Goal: Find specific page/section: Find specific page/section

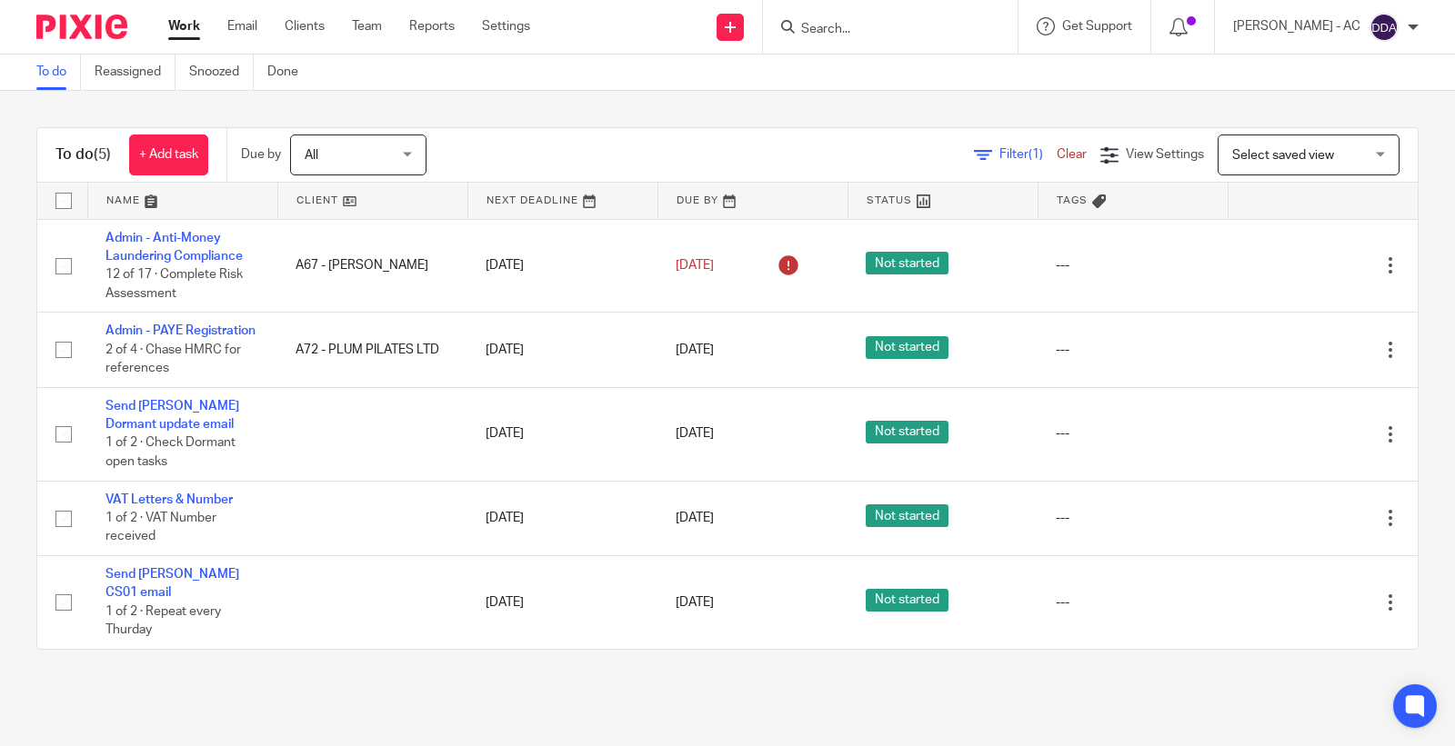
click at [876, 31] on input "Search" at bounding box center [881, 30] width 164 height 16
paste input "VAR HOLDINGS LIMITED"
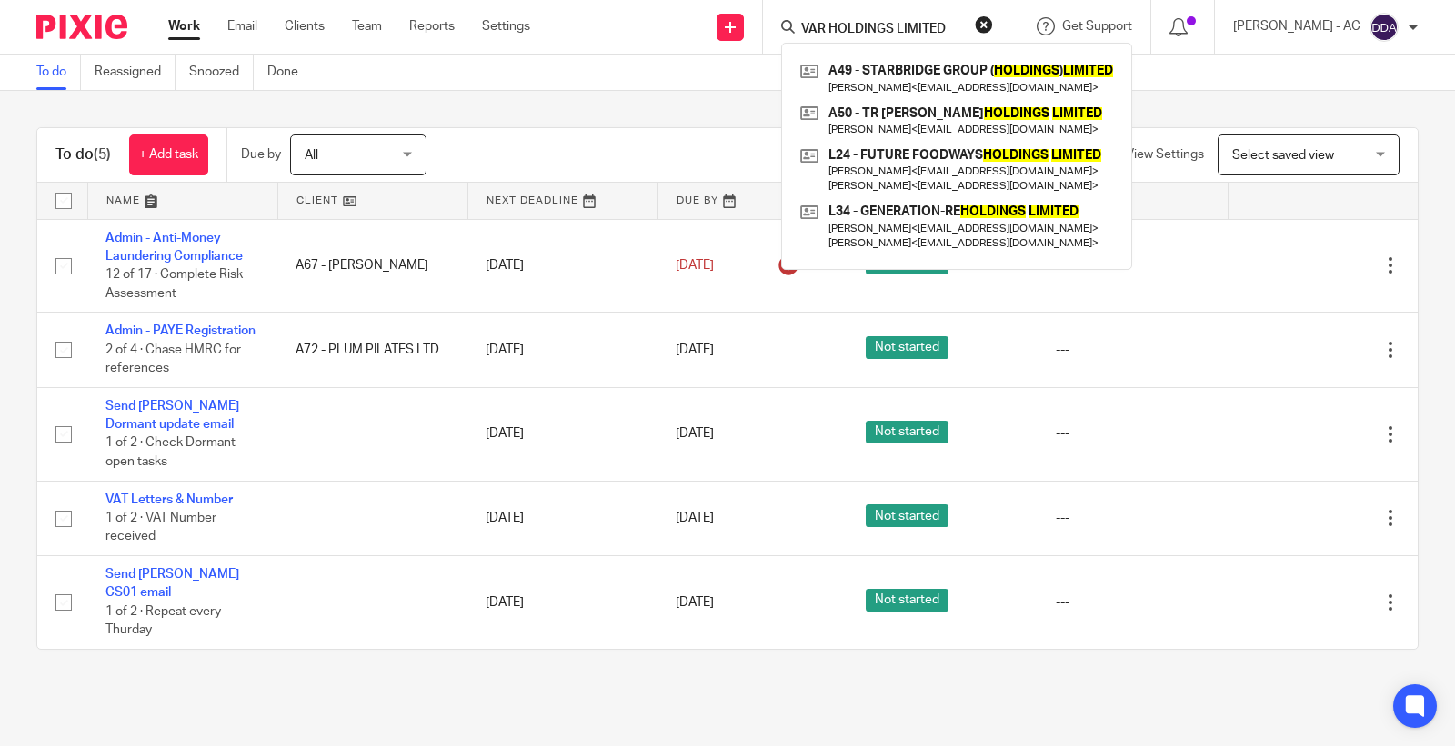
type input "VAR HOLDINGS LIMITED"
drag, startPoint x: 966, startPoint y: 31, endPoint x: 567, endPoint y: 38, distance: 398.3
click at [602, 33] on div "Send new email Create task Add client Request signature VAR HOLDINGS LIMITED A4…" at bounding box center [1005, 27] width 897 height 54
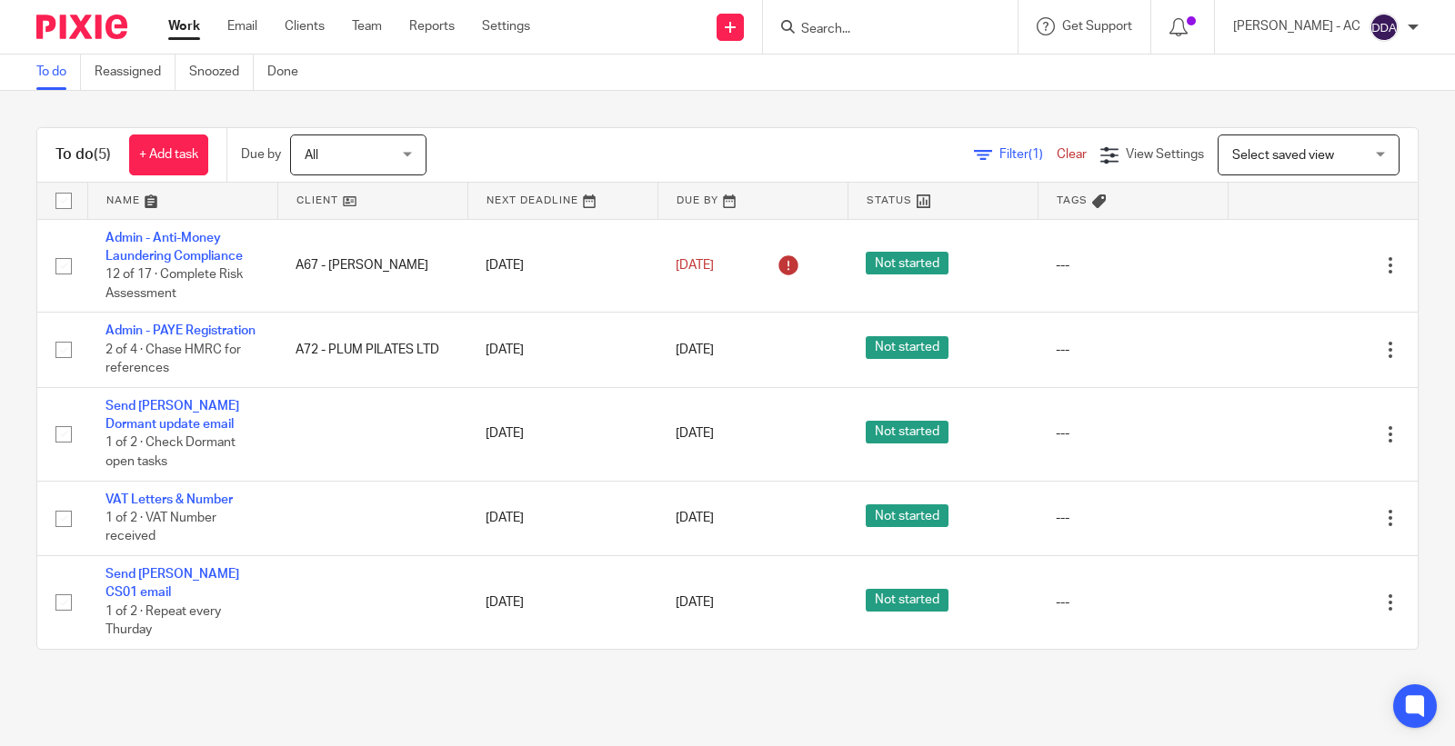
paste input "13570720"
type input "13570720"
drag, startPoint x: 906, startPoint y: 22, endPoint x: 713, endPoint y: 28, distance: 192.9
click at [713, 28] on div "Send new email Create task Add client Request signature 13570720 No results fou…" at bounding box center [1005, 27] width 897 height 54
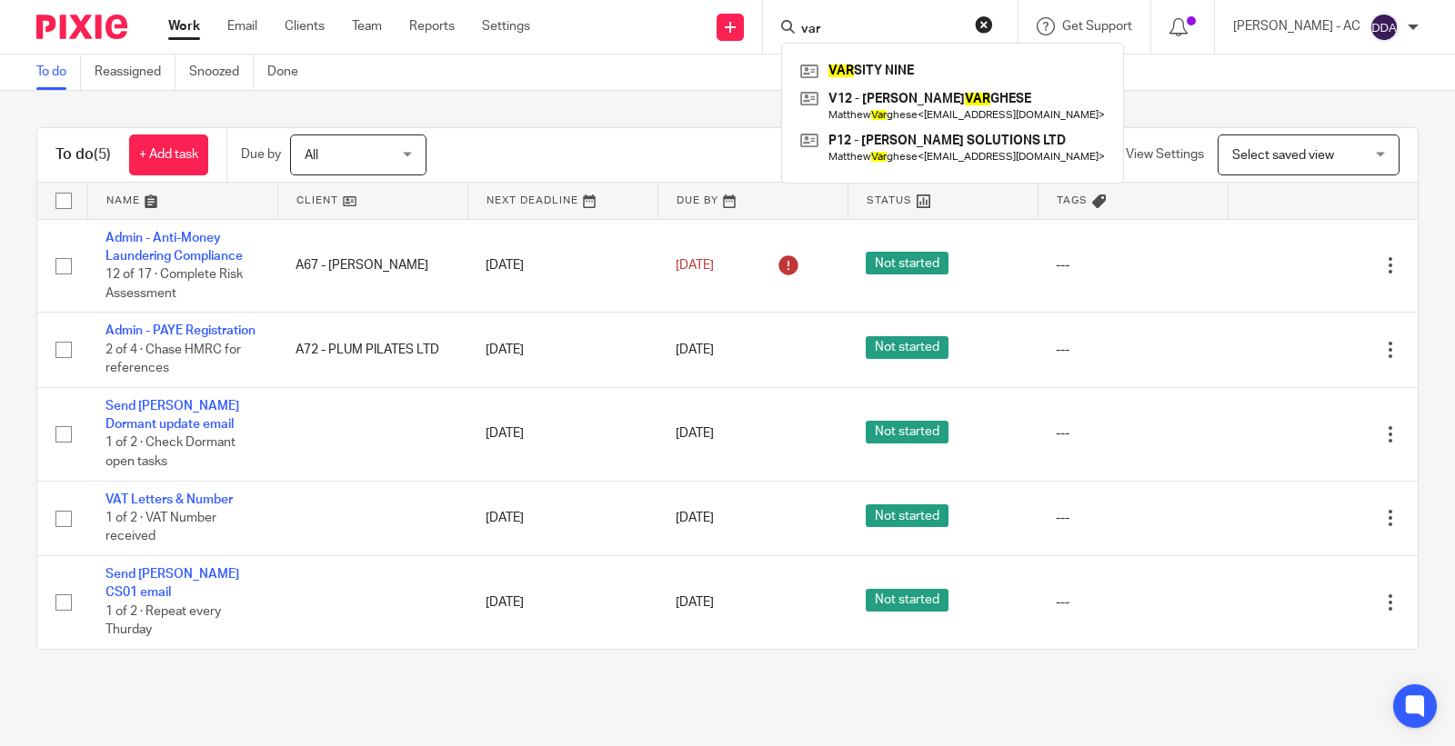
type input "var"
click at [628, 97] on div "To do (5) + Add task Due by All All Today Tomorrow This week Next week This mon…" at bounding box center [727, 389] width 1455 height 596
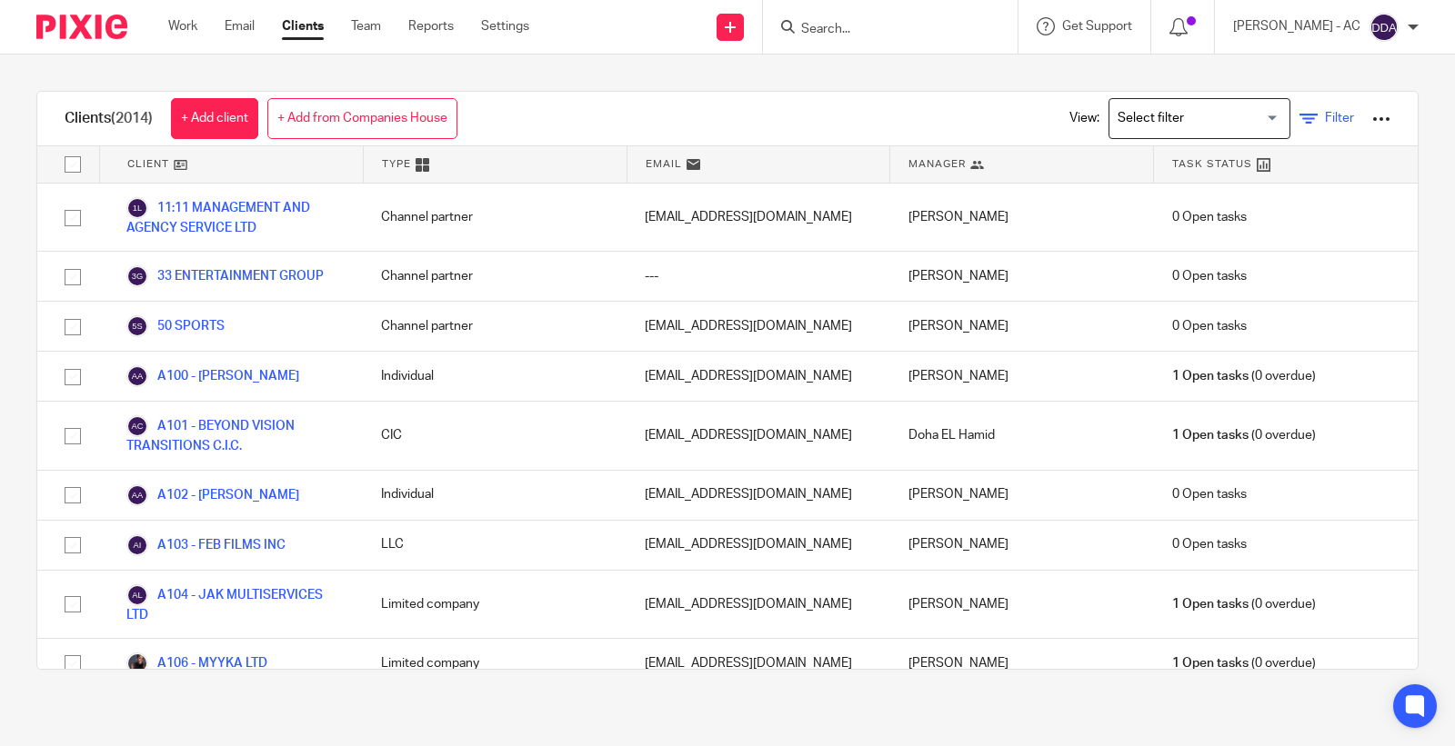
click at [1299, 121] on icon at bounding box center [1308, 119] width 18 height 18
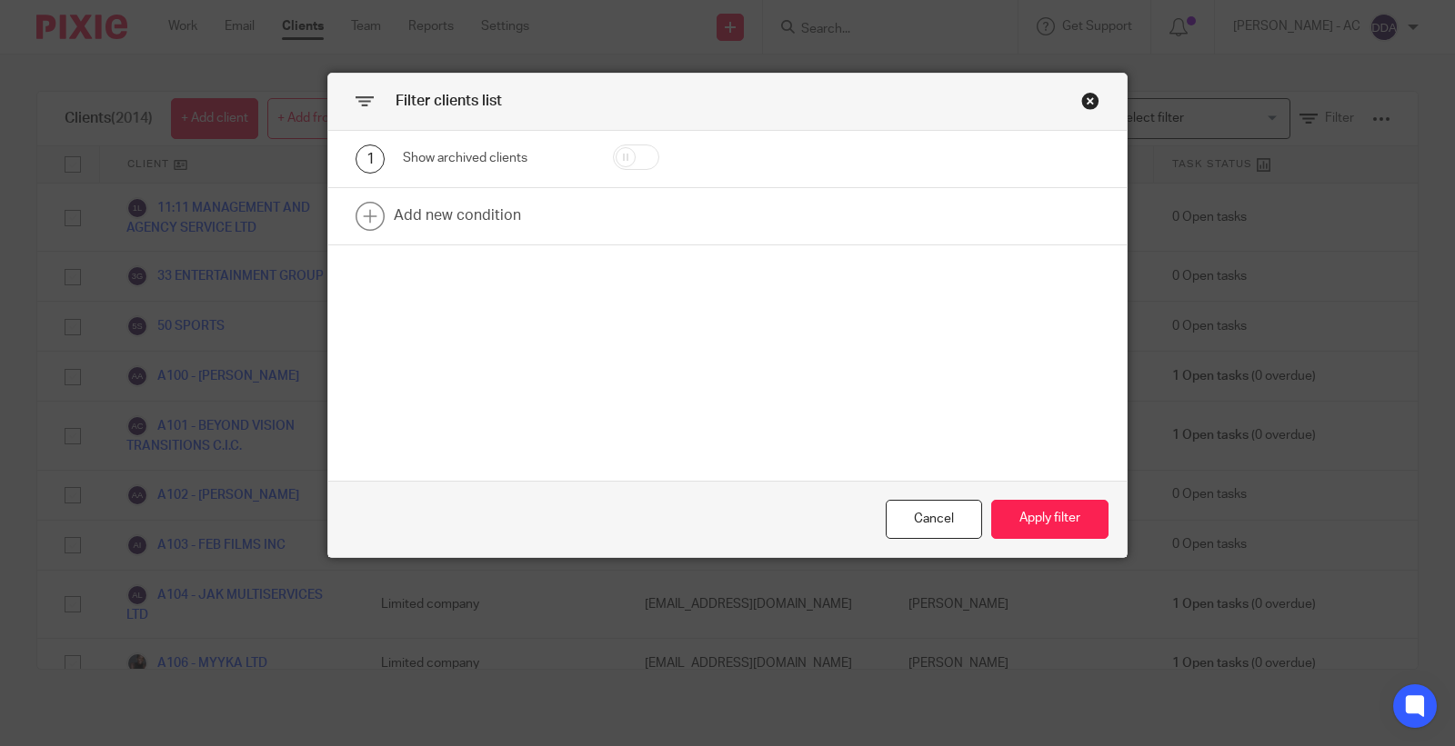
click at [606, 138] on div "1 Show archived clients" at bounding box center [727, 159] width 798 height 57
click at [634, 145] on input "checkbox" at bounding box center [636, 157] width 46 height 25
checkbox input "true"
click at [1043, 515] on button "Apply filter" at bounding box center [1049, 519] width 117 height 39
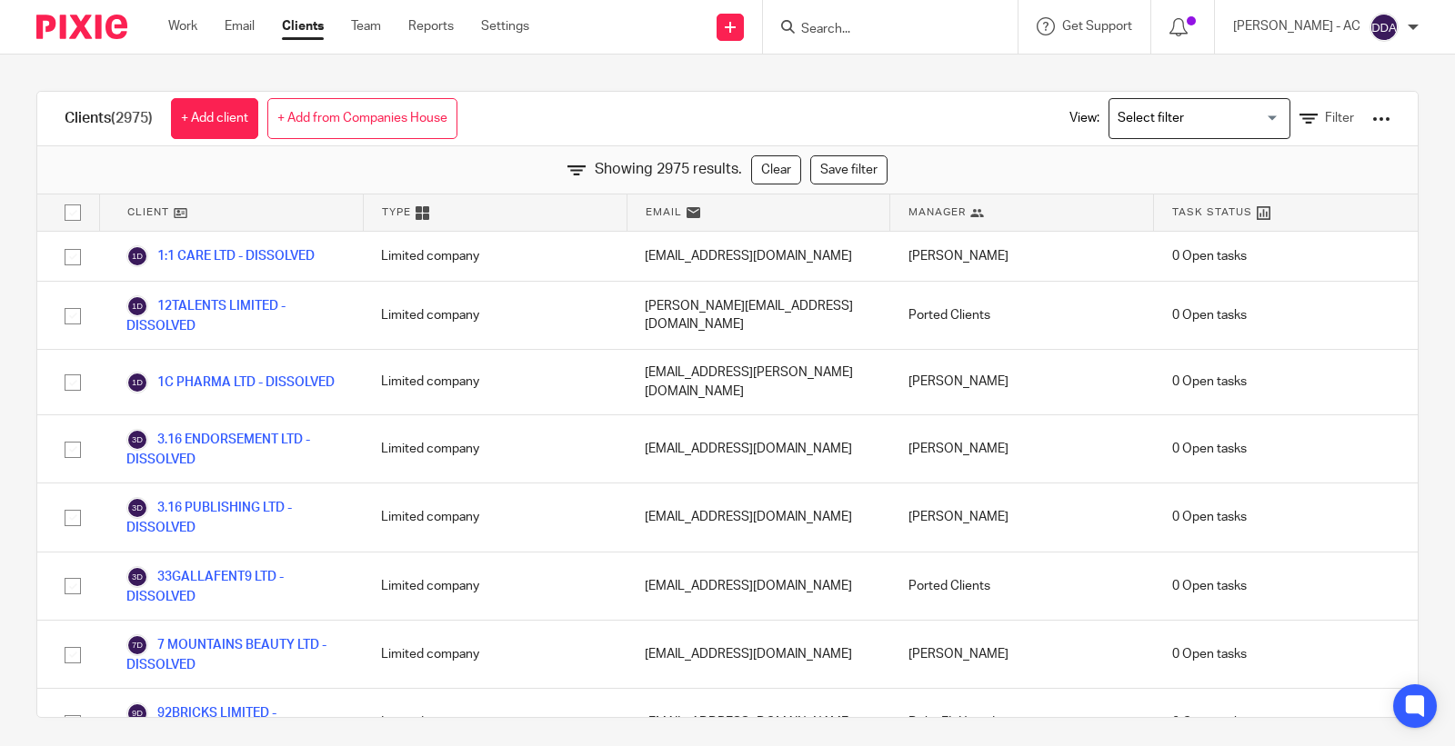
click at [523, 106] on div "Clients (2975) + Add client + Add from Companies House View: Loading... Filter" at bounding box center [727, 119] width 1380 height 55
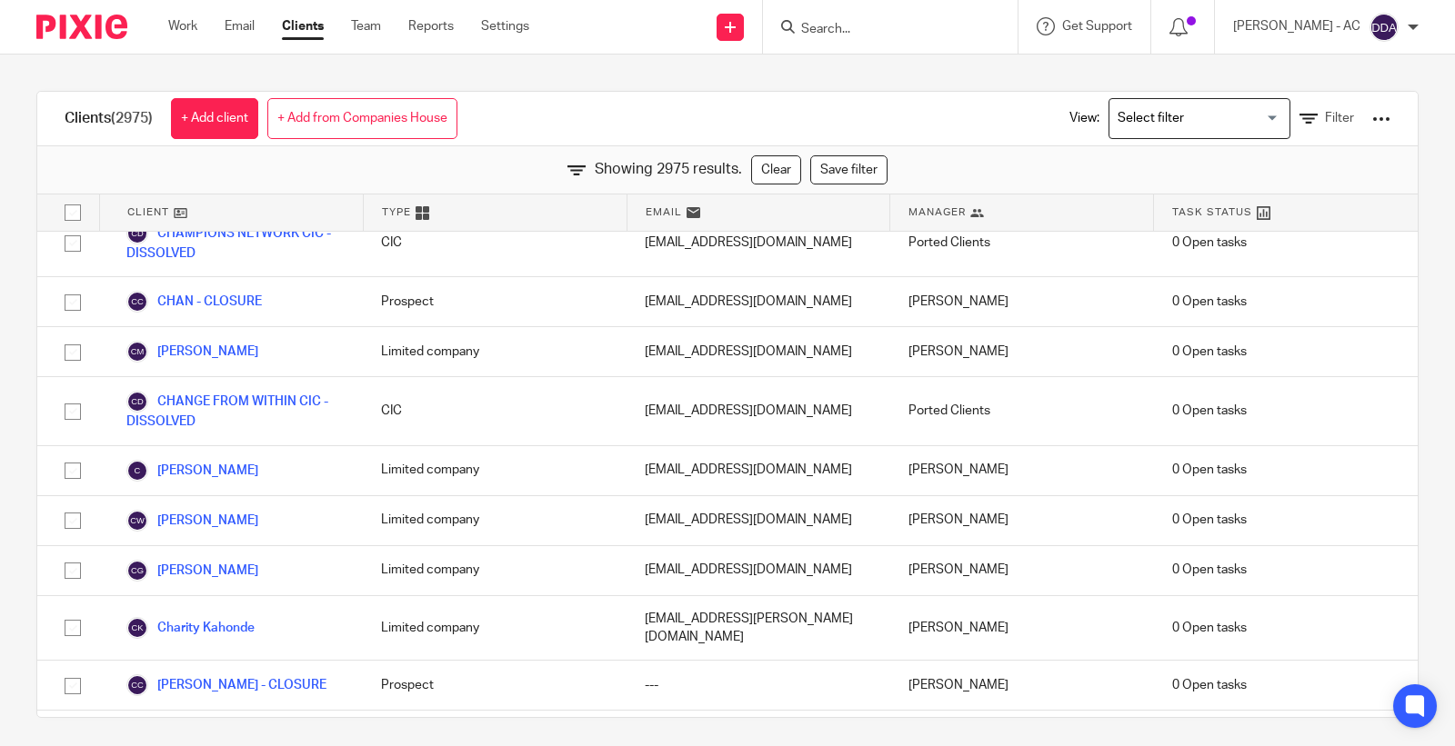
scroll to position [26881, 0]
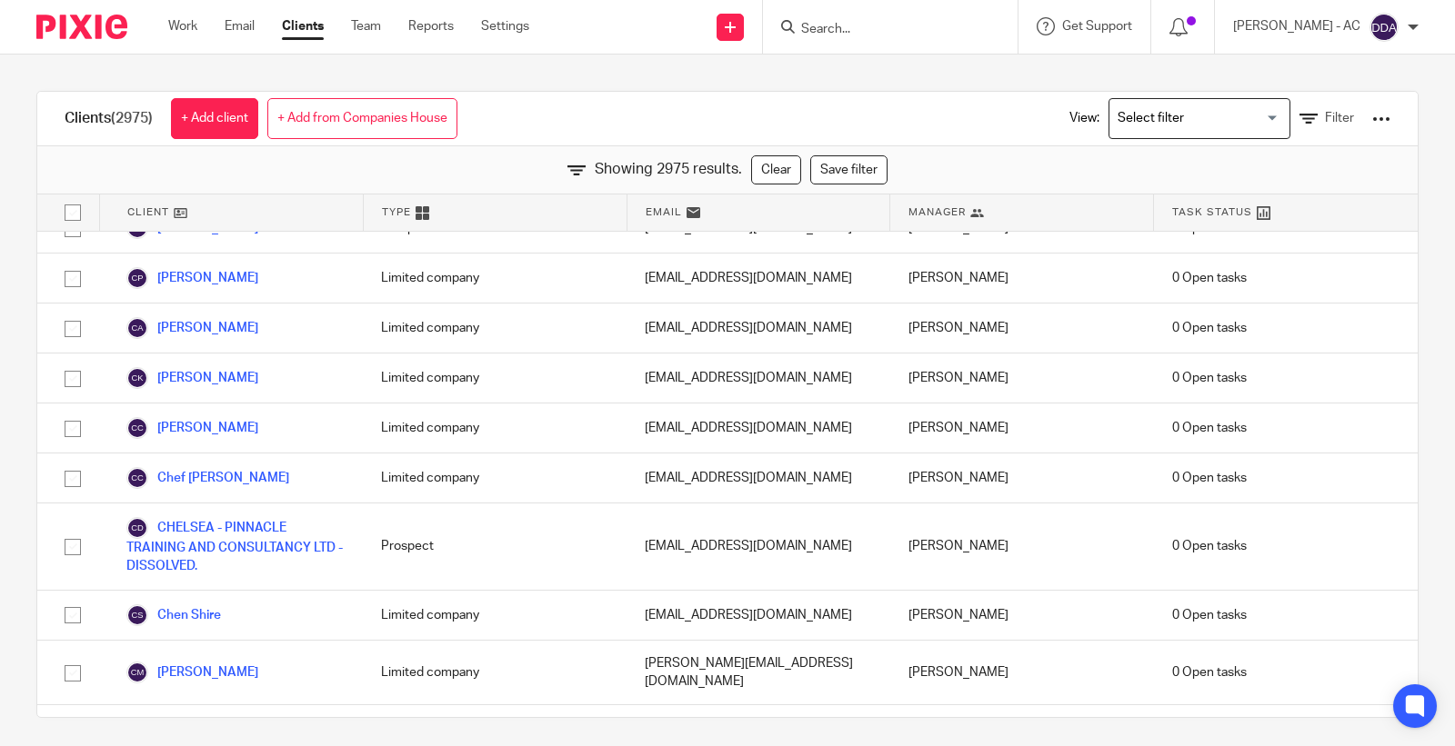
click at [835, 71] on div "Clients (2975) + Add client + Add from Companies House View: Loading... Filter …" at bounding box center [727, 401] width 1455 height 692
click at [839, 31] on input "Search" at bounding box center [881, 30] width 164 height 16
paste input "VAR HOLDINGS LIMITED"
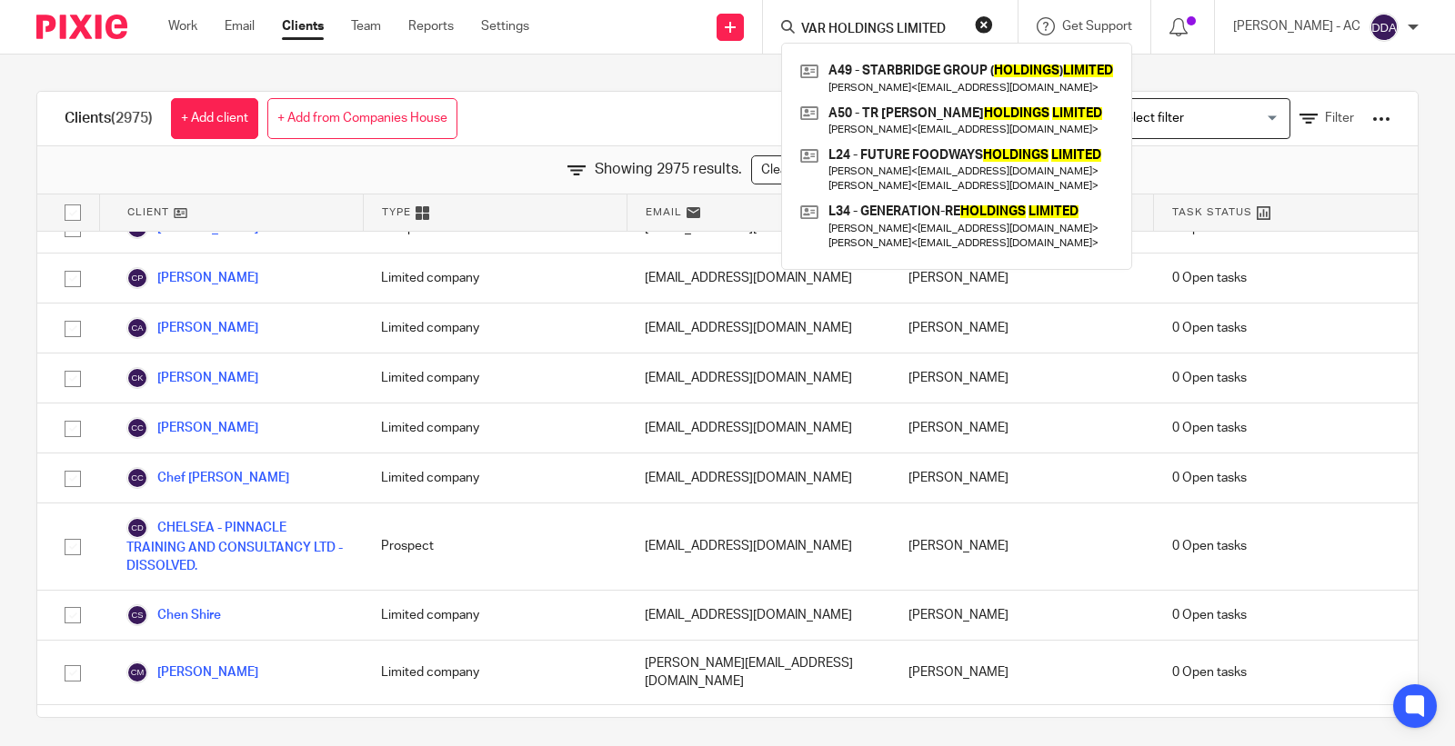
click at [818, 23] on input "VAR HOLDINGS LIMITED" at bounding box center [881, 30] width 164 height 16
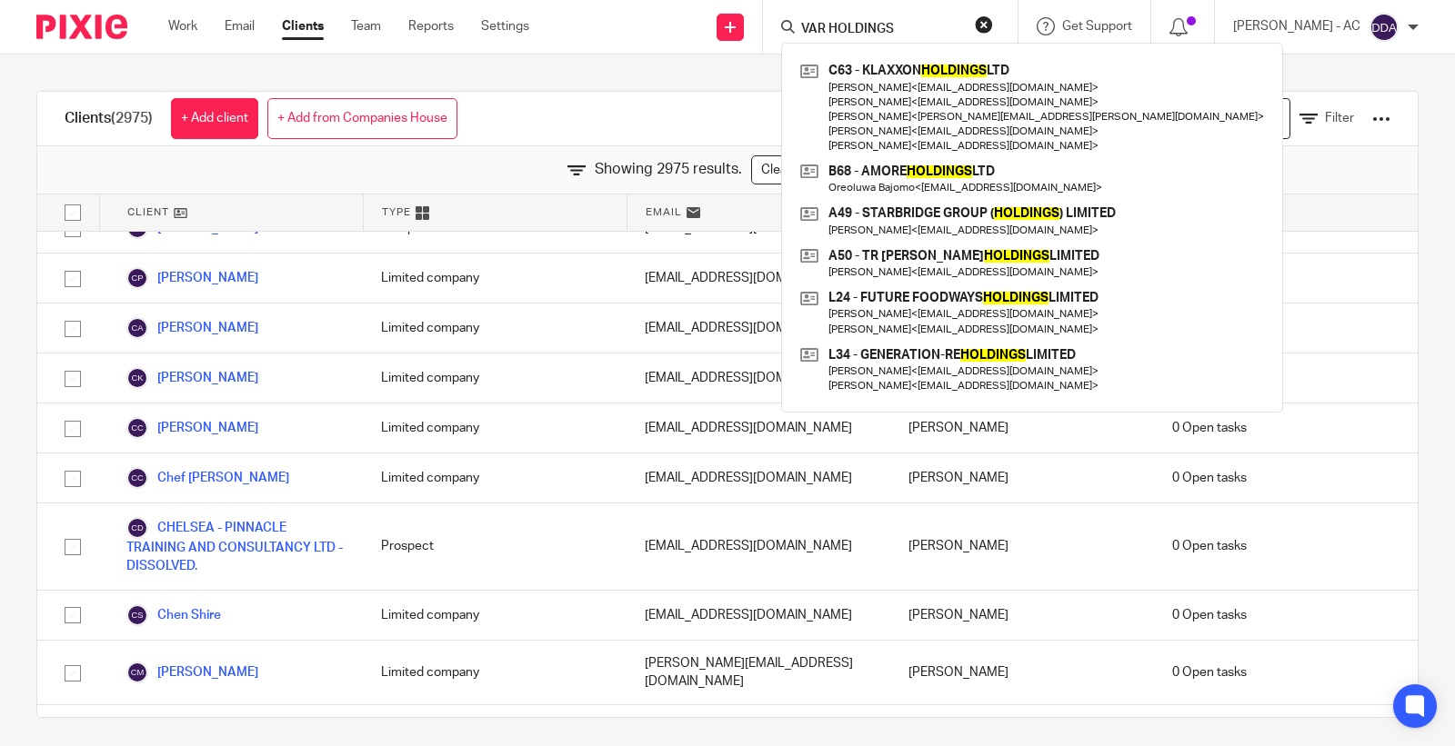
type input "VAR HOLDINGS"
drag, startPoint x: 934, startPoint y: 24, endPoint x: 733, endPoint y: 28, distance: 201.0
click at [733, 28] on div "Send new email Create task Add client Request signature VAR HOLDINGS C63 - KLAX…" at bounding box center [1005, 27] width 898 height 54
paste input "VAR HOLDINGS LIMITED"
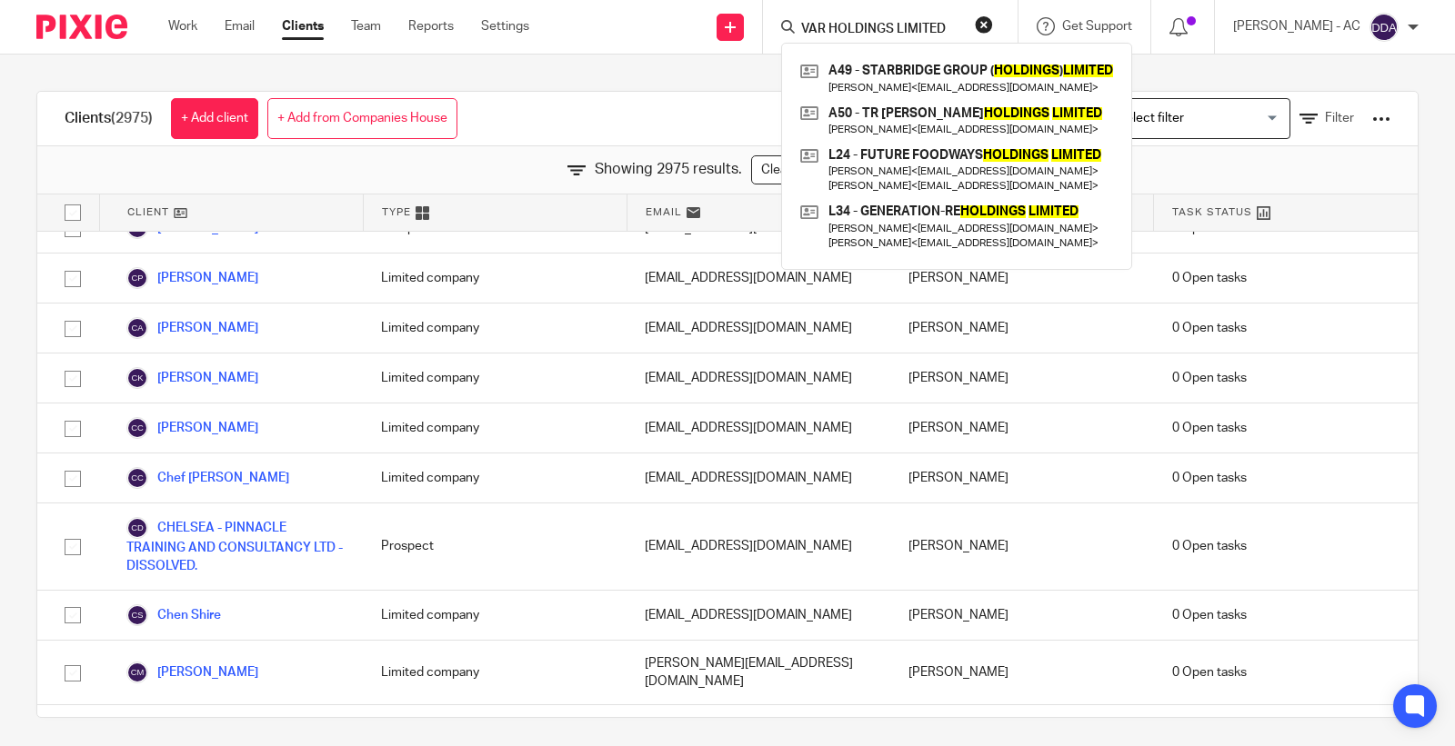
drag, startPoint x: 911, startPoint y: 27, endPoint x: 1077, endPoint y: 42, distance: 167.0
click at [993, 38] on div "VAR HOLDINGS LIMITED A49 - STARBRIDGE GROUP ( HOLDINGS ) LIMITED [PERSON_NAME] …" at bounding box center [887, 26] width 212 height 23
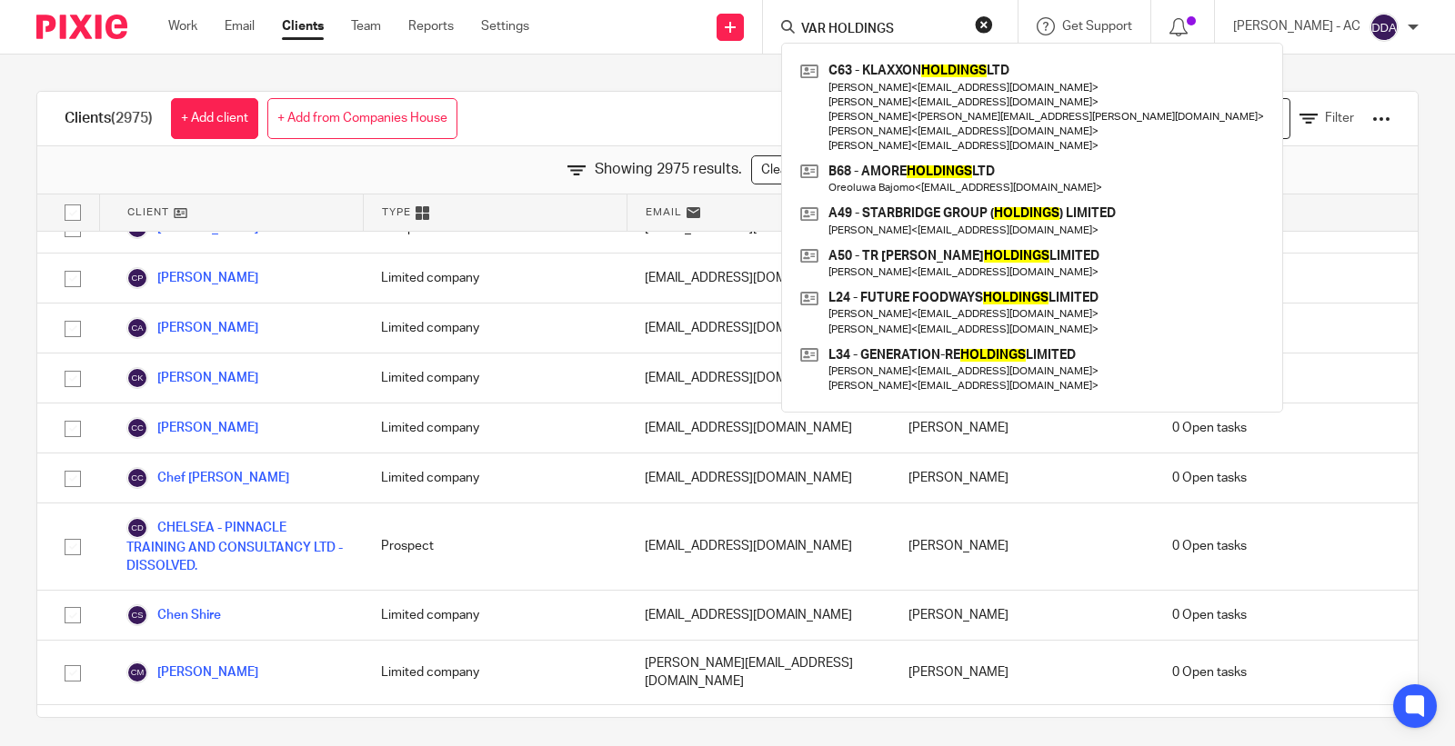
type input "VAR HOLDINGS"
click at [546, 83] on div "Clients (2975) + Add client + Add from Companies House View: Loading... Filter …" at bounding box center [727, 401] width 1455 height 692
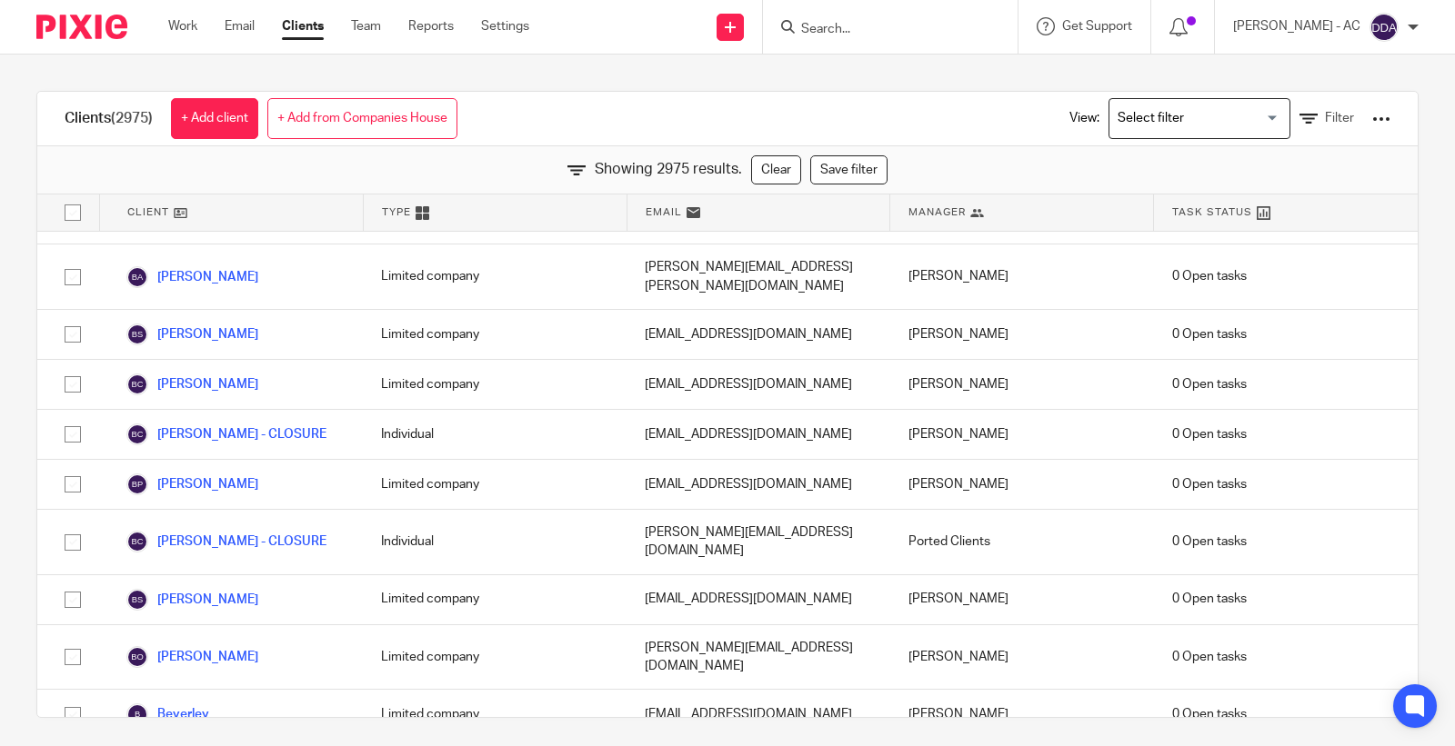
scroll to position [65522, 0]
